Goal: Information Seeking & Learning: Learn about a topic

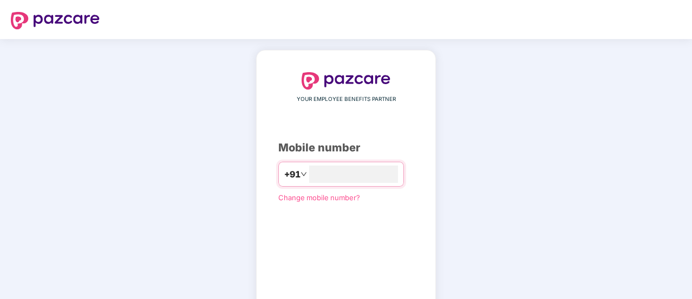
type input "**********"
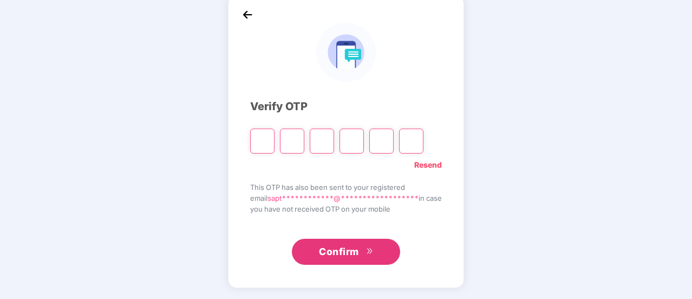
scroll to position [54, 0]
type input "*"
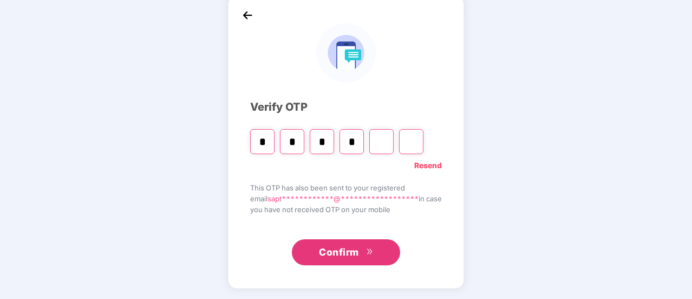
type input "*"
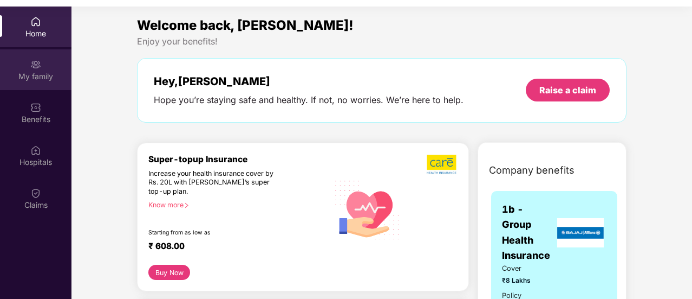
click at [53, 68] on div "My family" at bounding box center [36, 69] width 72 height 41
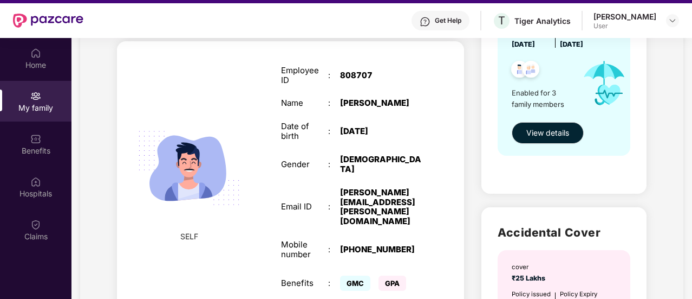
scroll to position [166, 0]
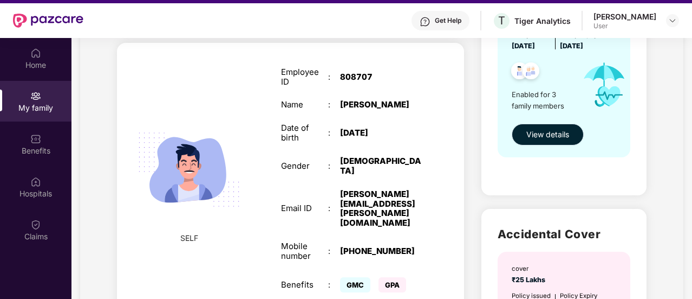
click at [545, 134] on span "View details" at bounding box center [548, 134] width 43 height 12
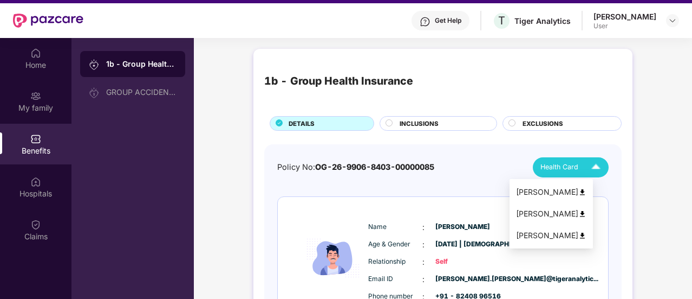
click at [545, 164] on span "Health Card" at bounding box center [560, 166] width 38 height 11
click at [587, 212] on img at bounding box center [583, 214] width 8 height 8
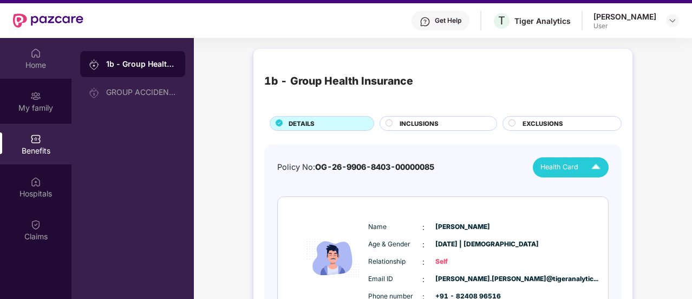
click at [24, 60] on div "Home" at bounding box center [36, 65] width 72 height 11
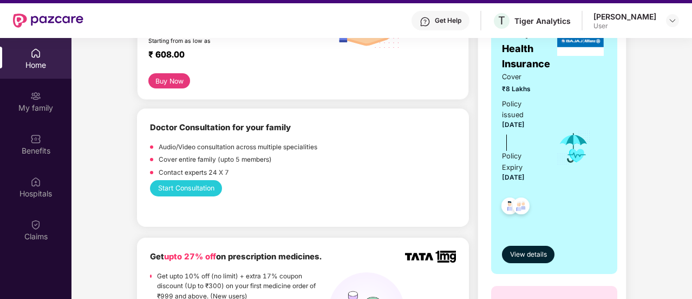
scroll to position [229, 0]
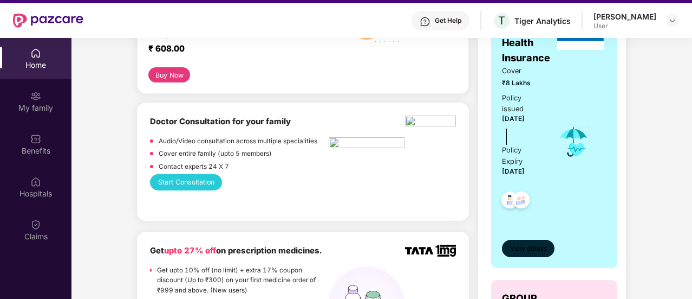
click at [527, 251] on span "View details" at bounding box center [528, 248] width 37 height 10
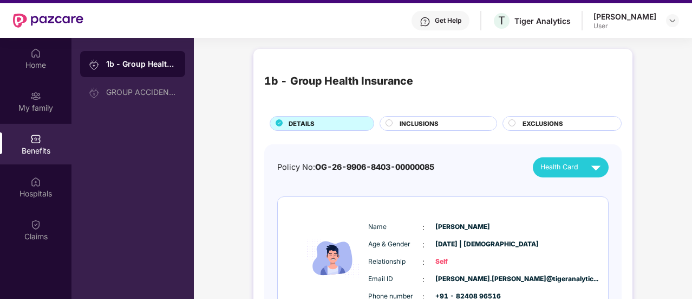
scroll to position [29, 0]
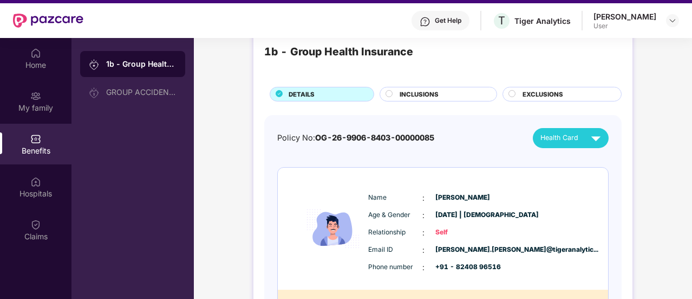
click at [424, 92] on span "INCLUSIONS" at bounding box center [419, 94] width 39 height 10
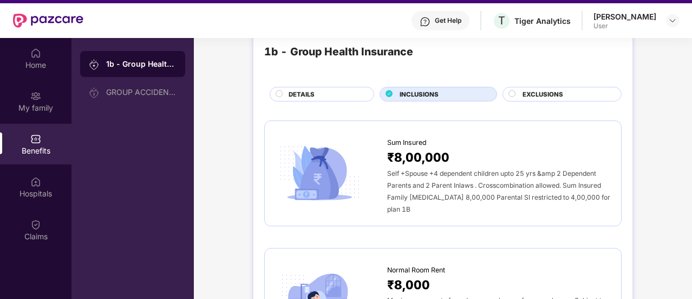
click at [553, 91] on span "EXCLUSIONS" at bounding box center [543, 94] width 41 height 10
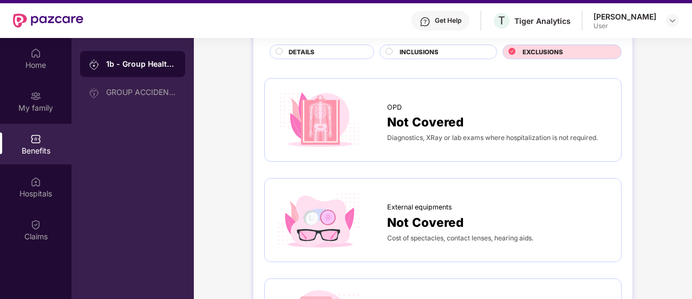
scroll to position [63, 0]
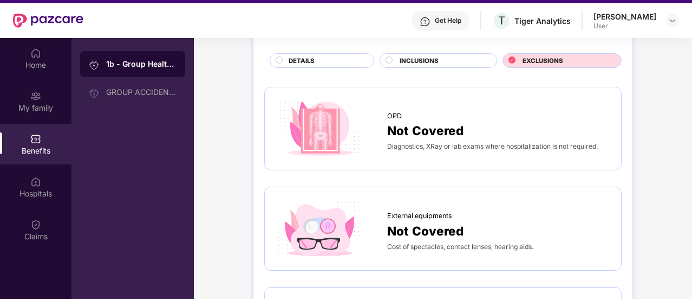
click at [414, 62] on span "INCLUSIONS" at bounding box center [419, 61] width 39 height 10
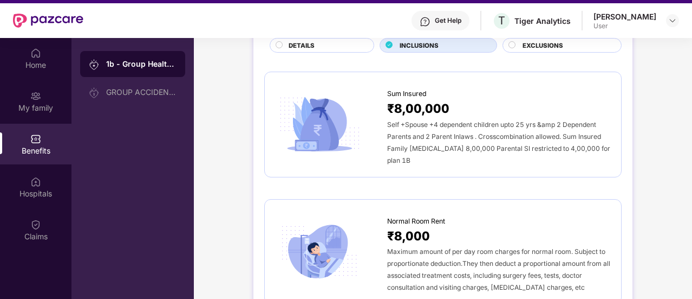
scroll to position [79, 0]
click at [472, 141] on span "Self +Spouse +4 dependent children upto 25 yrs &amp 2 Dependent Parents and 2 P…" at bounding box center [498, 141] width 223 height 44
click at [433, 101] on span "₹8,00,000" at bounding box center [418, 107] width 62 height 19
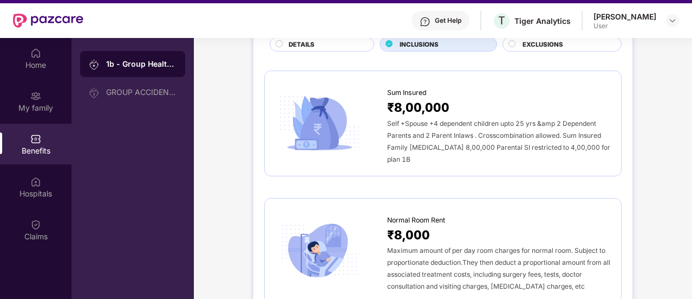
click at [322, 107] on img at bounding box center [320, 123] width 88 height 61
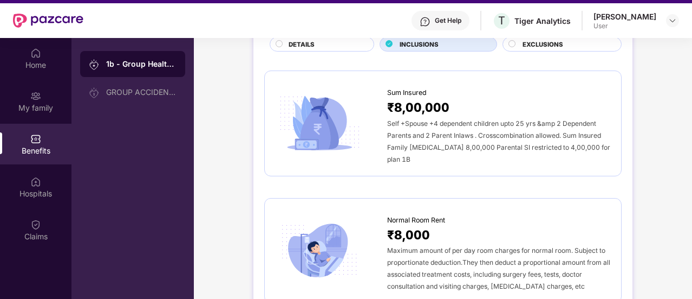
click at [322, 107] on img at bounding box center [320, 123] width 88 height 61
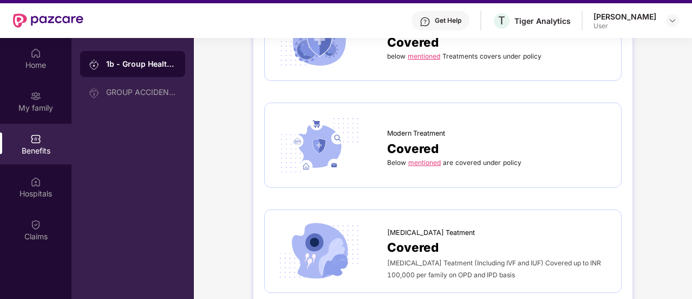
scroll to position [2539, 0]
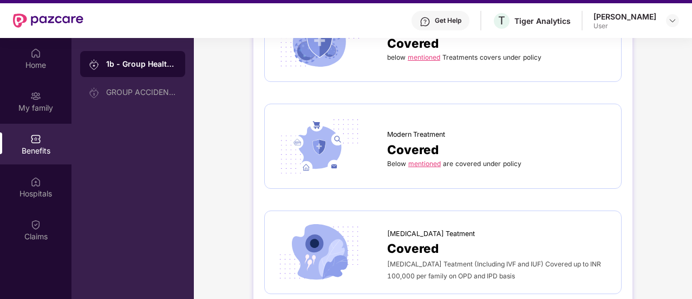
click at [425, 159] on link "mentioned" at bounding box center [425, 163] width 33 height 8
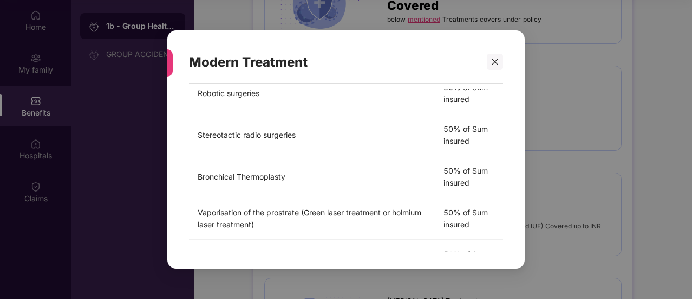
scroll to position [401, 0]
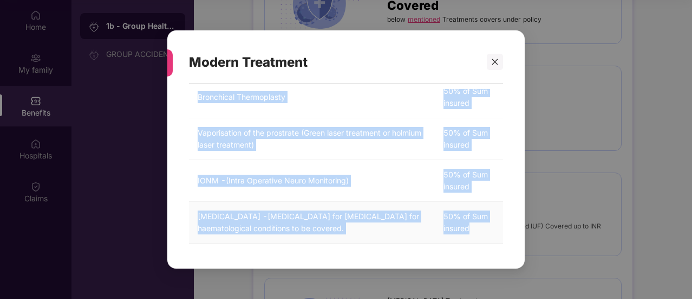
drag, startPoint x: 184, startPoint y: 101, endPoint x: 480, endPoint y: 237, distance: 325.4
click at [480, 237] on div "Below mentioned are covered under policy Treatment Cover [MEDICAL_DATA] and HIF…" at bounding box center [346, 170] width 358 height 174
copy div "Below mentioned are covered under policy Treatment Cover [MEDICAL_DATA] and HIF…"
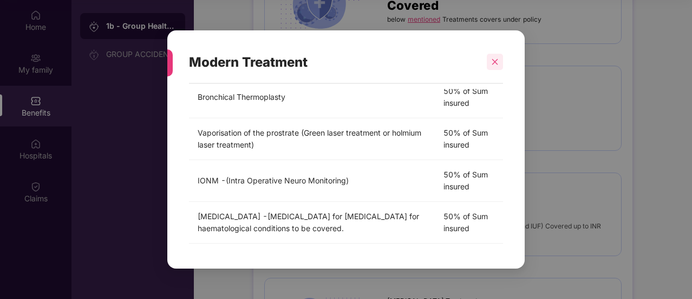
click at [494, 59] on icon "close" at bounding box center [495, 62] width 8 height 8
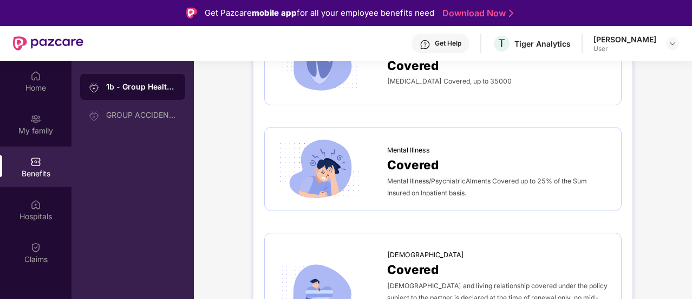
scroll to position [61, 0]
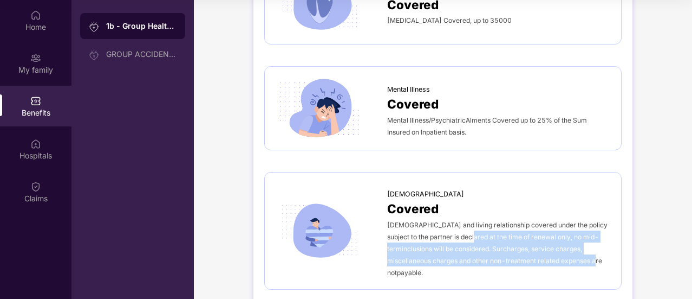
drag, startPoint x: 591, startPoint y: 242, endPoint x: 472, endPoint y: 216, distance: 120.9
click at [472, 218] on div "[DEMOGRAPHIC_DATA] and living relationship covered under the policy subject to …" at bounding box center [498, 248] width 223 height 60
click at [472, 221] on span "[DEMOGRAPHIC_DATA] and living relationship covered under the policy subject to …" at bounding box center [497, 249] width 221 height 56
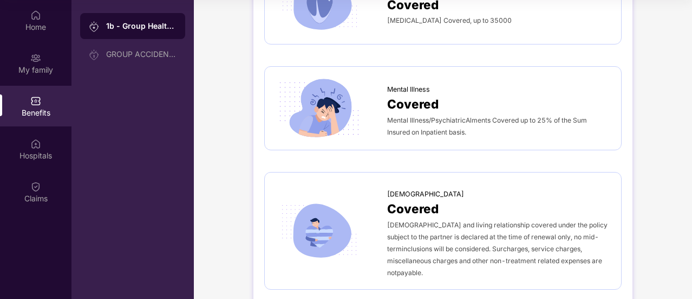
click at [472, 221] on span "[DEMOGRAPHIC_DATA] and living relationship covered under the policy subject to …" at bounding box center [497, 249] width 221 height 56
click at [553, 243] on div "[DEMOGRAPHIC_DATA] and living relationship covered under the policy subject to …" at bounding box center [498, 248] width 223 height 60
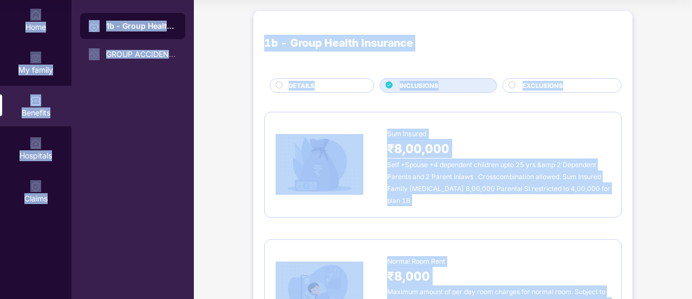
scroll to position [0, 0]
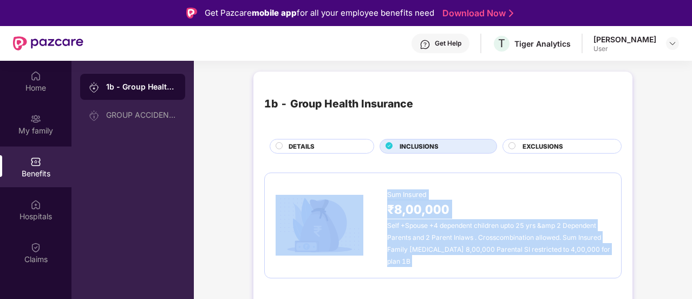
drag, startPoint x: 578, startPoint y: 241, endPoint x: 355, endPoint y: 202, distance: 226.5
copy div "Lor Ipsumdo ₹0,43,453 Sita +Consec +6 adipiscin elitsedd eius 50 tem &inc 6 Utl…"
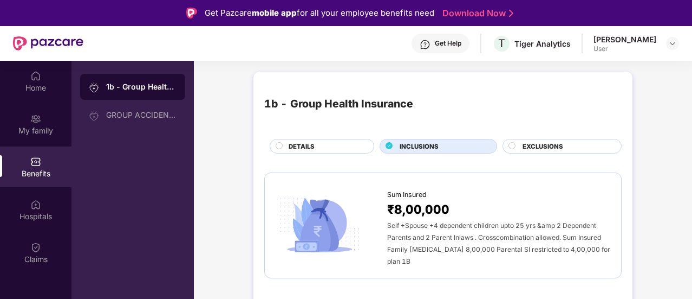
click at [335, 143] on div "DETAILS" at bounding box center [325, 146] width 85 height 11
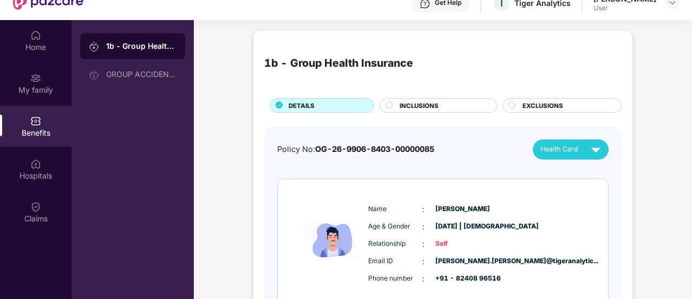
scroll to position [96, 0]
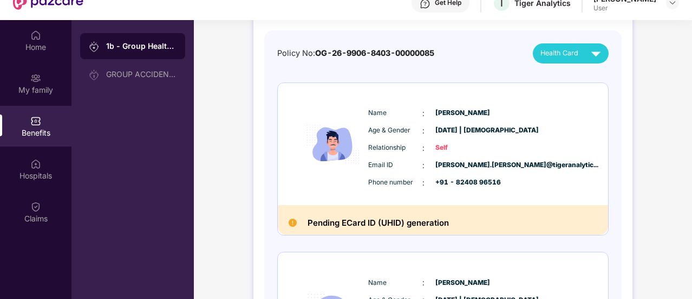
click at [358, 213] on div "Pending ECard ID (UHID) generation" at bounding box center [443, 220] width 330 height 30
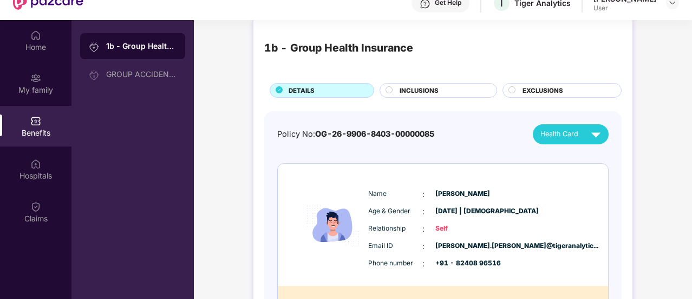
scroll to position [0, 0]
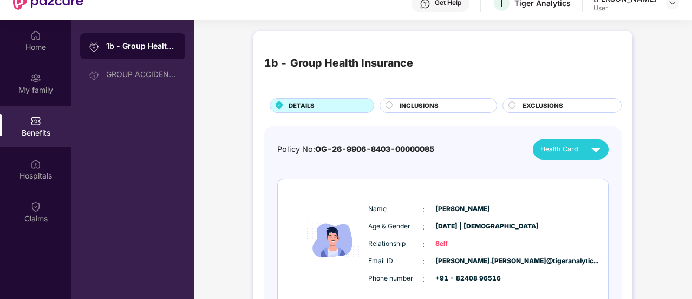
click at [535, 106] on span "EXCLUSIONS" at bounding box center [543, 106] width 41 height 10
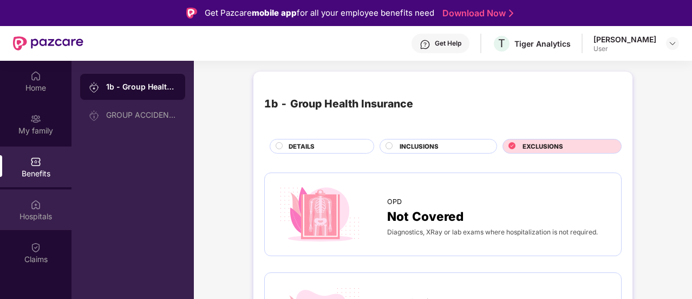
click at [42, 203] on div "Hospitals" at bounding box center [36, 209] width 72 height 41
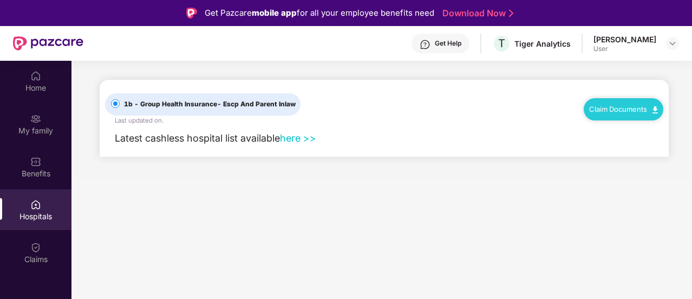
click at [642, 105] on link "Claim Documents" at bounding box center [623, 109] width 69 height 9
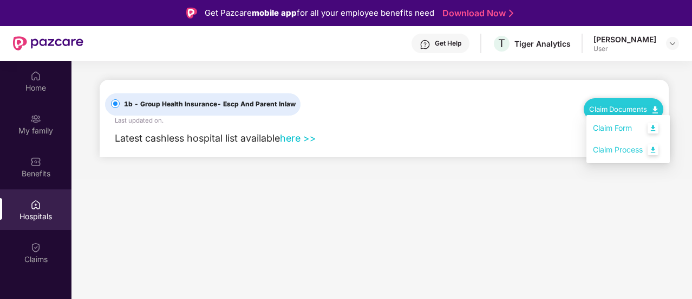
click at [618, 152] on link "Claim Process" at bounding box center [628, 149] width 70 height 23
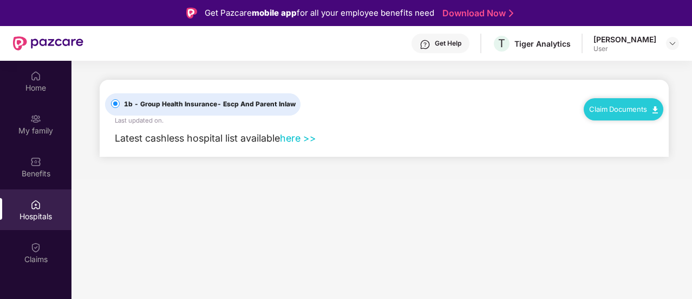
click at [298, 136] on link "here >>" at bounding box center [298, 137] width 36 height 11
click at [610, 102] on div "Claim Documents" at bounding box center [624, 109] width 80 height 22
click at [649, 111] on link "Claim Documents" at bounding box center [623, 109] width 69 height 9
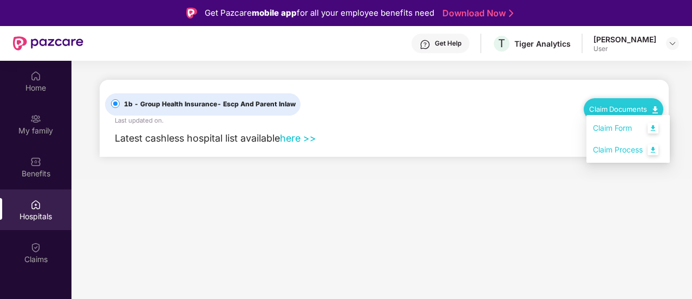
click at [636, 129] on link "Claim Form" at bounding box center [628, 127] width 70 height 23
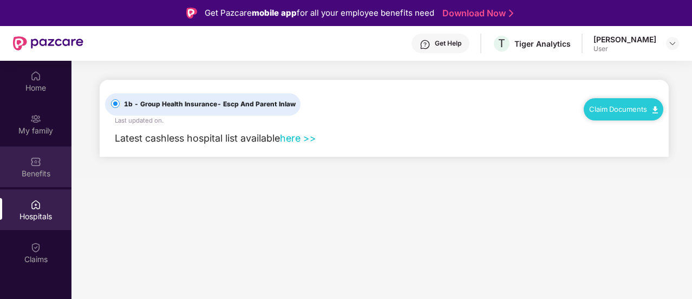
click at [44, 165] on div "Benefits" at bounding box center [36, 166] width 72 height 41
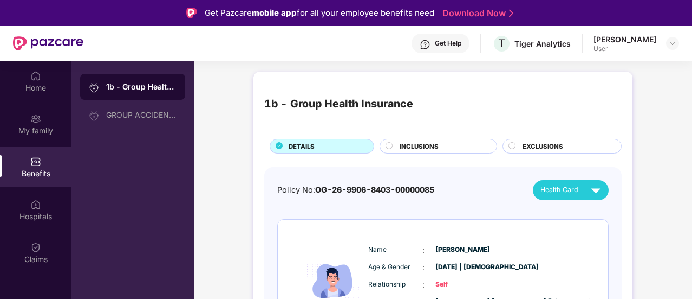
click at [566, 140] on div "EXCLUSIONS" at bounding box center [562, 146] width 119 height 15
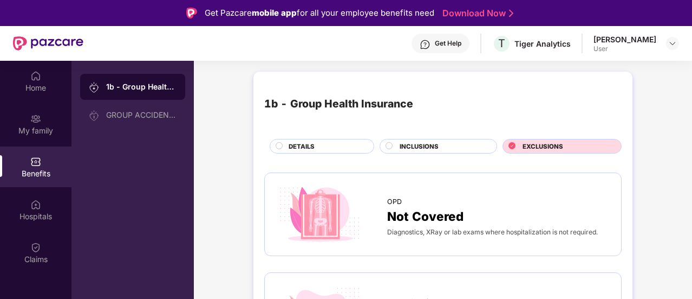
drag, startPoint x: 317, startPoint y: 137, endPoint x: 319, endPoint y: 142, distance: 5.7
click at [319, 142] on div "1b - Group Health Insurance DETAILS INCLUSIONS EXCLUSIONS" at bounding box center [443, 117] width 358 height 71
click at [319, 142] on div "DETAILS" at bounding box center [325, 146] width 85 height 11
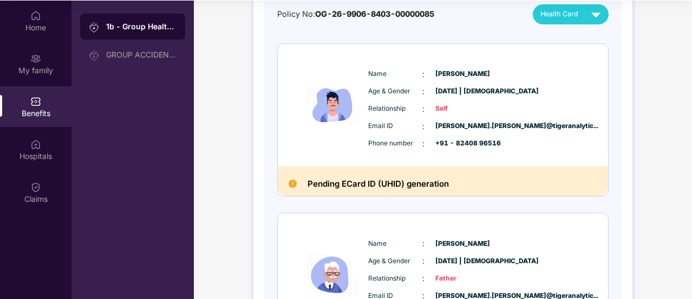
scroll to position [95, 0]
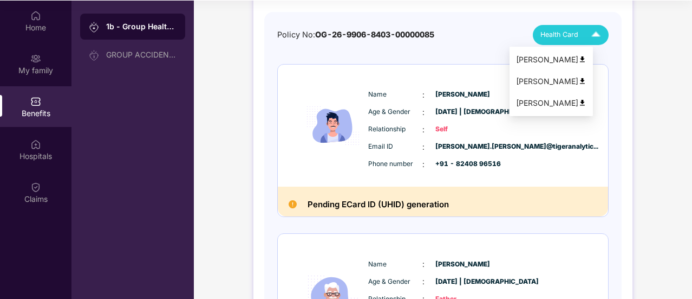
click at [567, 38] on span "Health Card" at bounding box center [560, 34] width 38 height 11
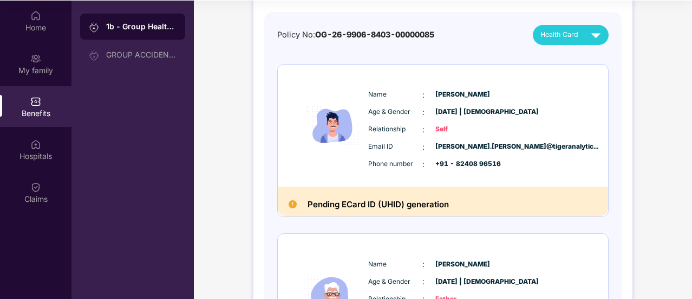
click at [363, 57] on div "Policy No: OG-26-9906-8403-00000085 Health Card Name : [PERSON_NAME] Age & Gend…" at bounding box center [443, 298] width 332 height 547
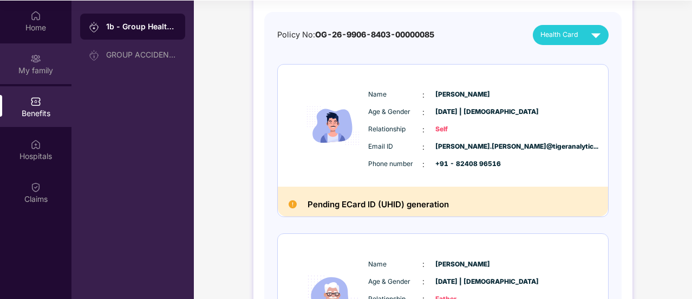
click at [63, 65] on div "My family" at bounding box center [36, 70] width 72 height 11
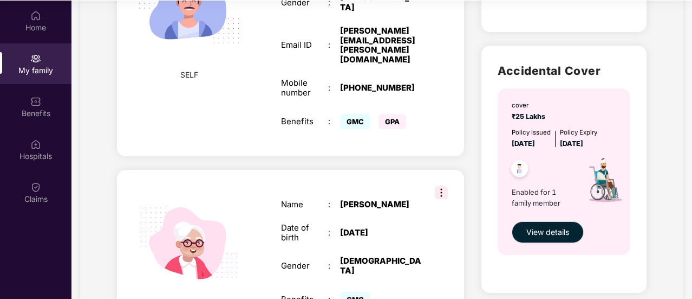
scroll to position [293, 0]
click at [357, 113] on span "GMC" at bounding box center [355, 120] width 30 height 15
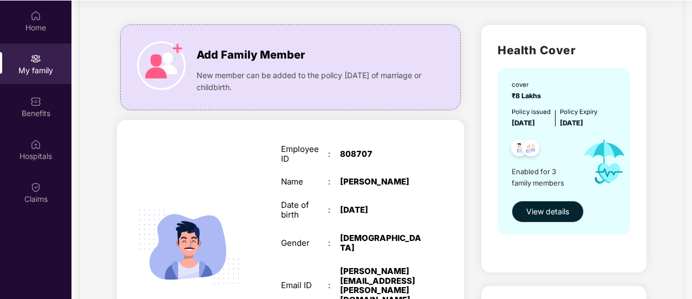
scroll to position [47, 0]
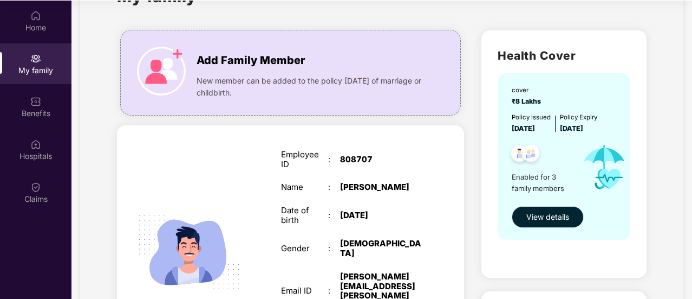
click at [529, 224] on button "View details" at bounding box center [548, 217] width 72 height 22
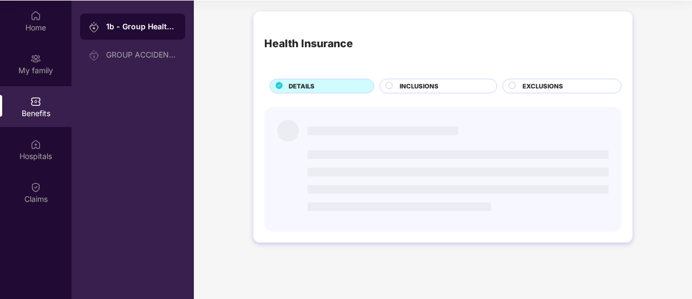
scroll to position [0, 0]
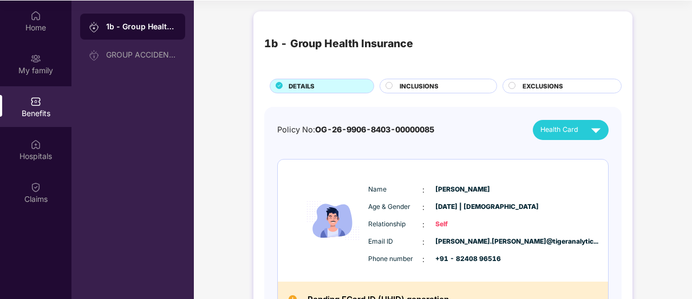
click at [420, 81] on span "INCLUSIONS" at bounding box center [419, 86] width 39 height 10
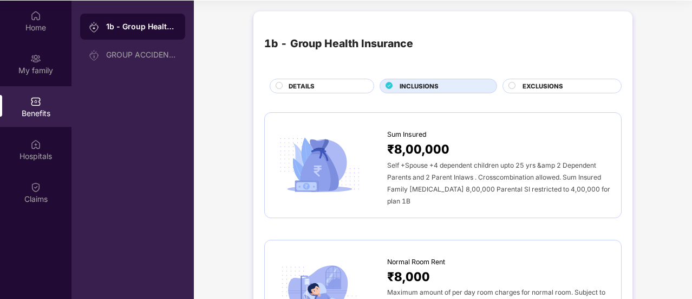
click at [349, 83] on div "DETAILS" at bounding box center [325, 86] width 85 height 11
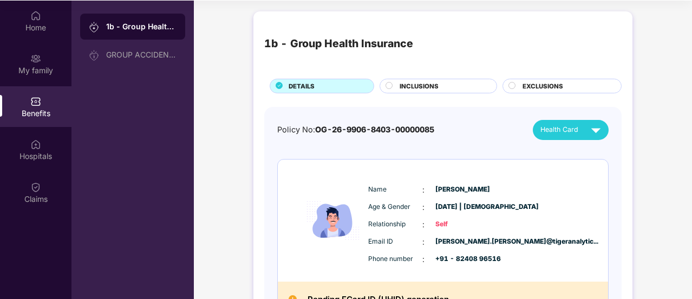
click at [407, 81] on span "INCLUSIONS" at bounding box center [419, 86] width 39 height 10
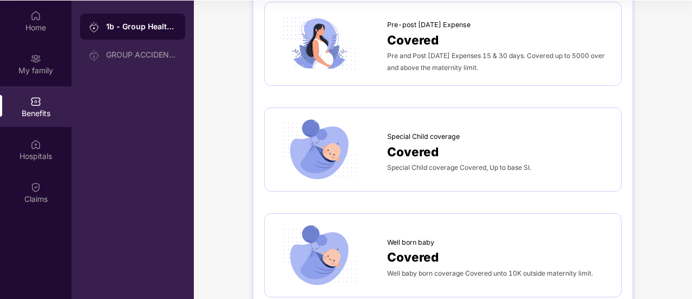
scroll to position [2000, 0]
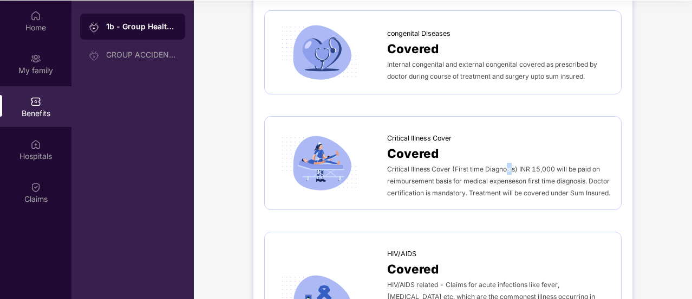
click at [0, 93] on div "Benefits" at bounding box center [36, 106] width 72 height 41
